Goal: Complete application form

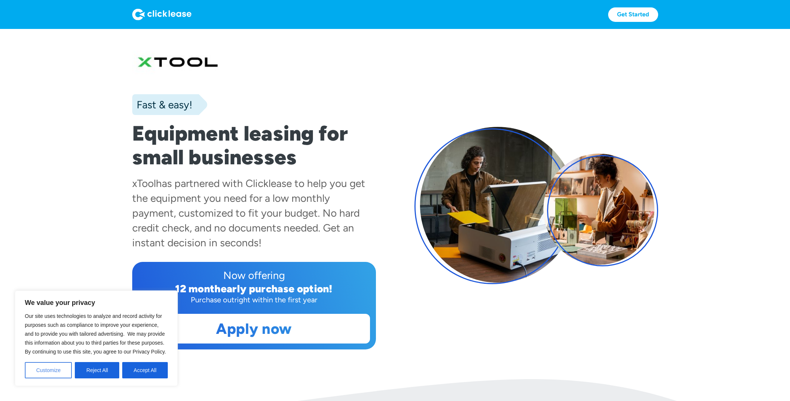
click at [60, 371] on button "Customize" at bounding box center [48, 370] width 47 height 16
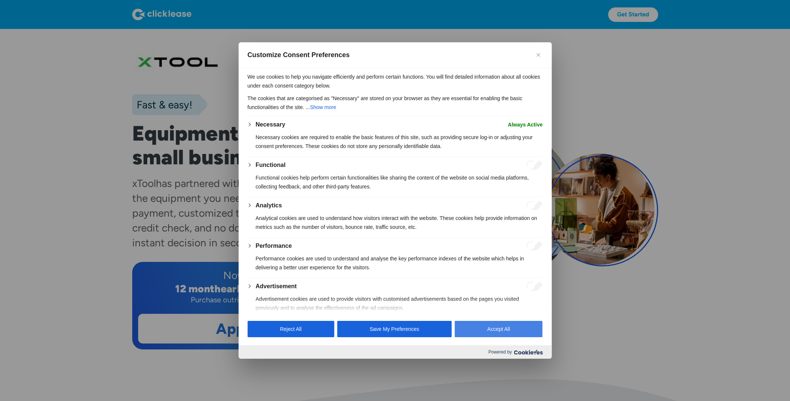
click at [474, 327] on button "Accept All" at bounding box center [499, 329] width 88 height 16
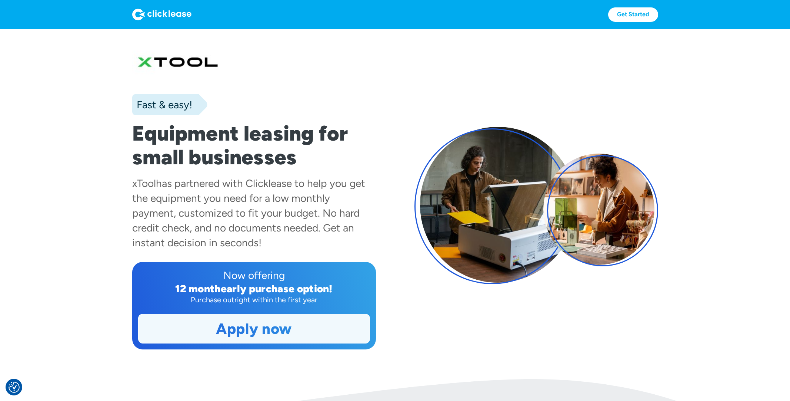
click at [306, 326] on link "Apply now" at bounding box center [254, 328] width 231 height 29
